Goal: Navigation & Orientation: Find specific page/section

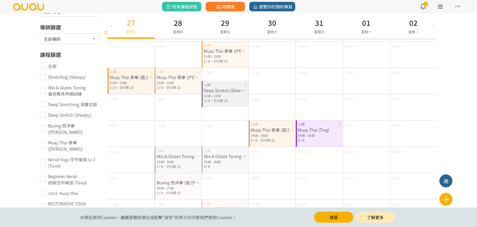
scroll to position [79, 0]
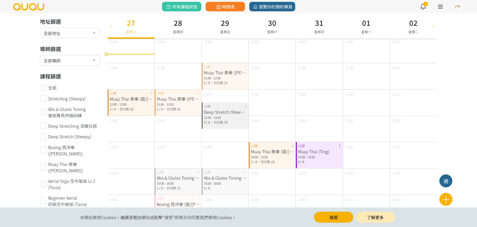
click at [433, 27] on icon at bounding box center [433, 26] width 6 height 4
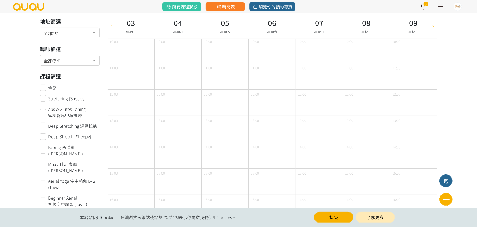
click at [433, 26] on icon at bounding box center [433, 26] width 6 height 4
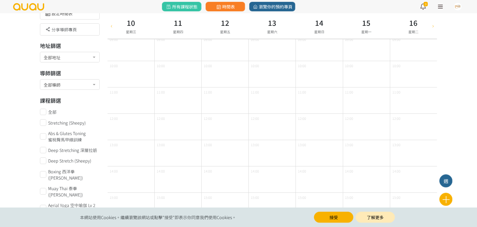
scroll to position [0, 0]
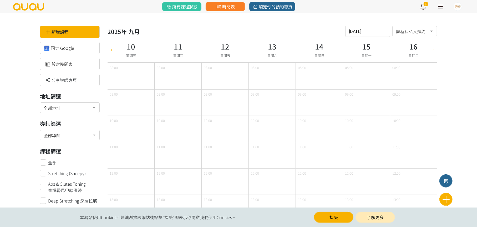
click at [111, 50] on icon at bounding box center [111, 49] width 6 height 4
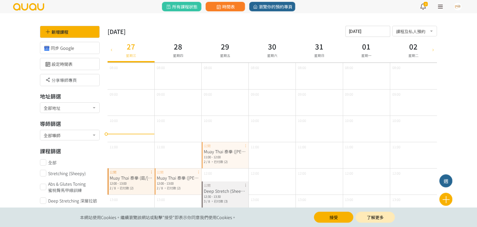
type input "2025-08-20"
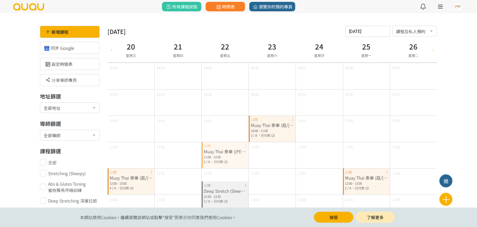
click at [440, 6] on div at bounding box center [440, 6] width 5 height 1
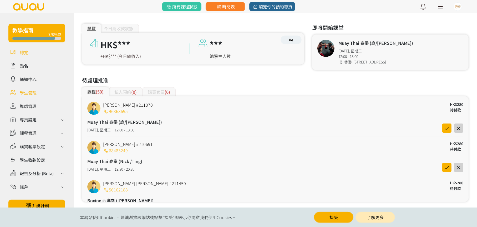
click at [30, 92] on link at bounding box center [36, 92] width 57 height 9
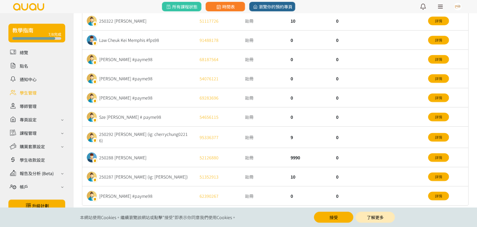
scroll to position [160, 0]
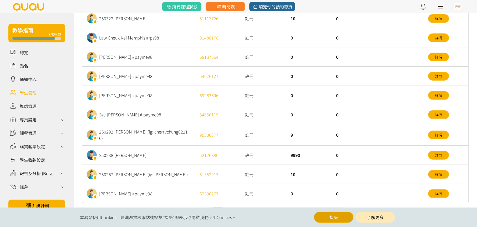
click at [341, 213] on button "接受" at bounding box center [333, 216] width 39 height 11
